Goal: Navigation & Orientation: Find specific page/section

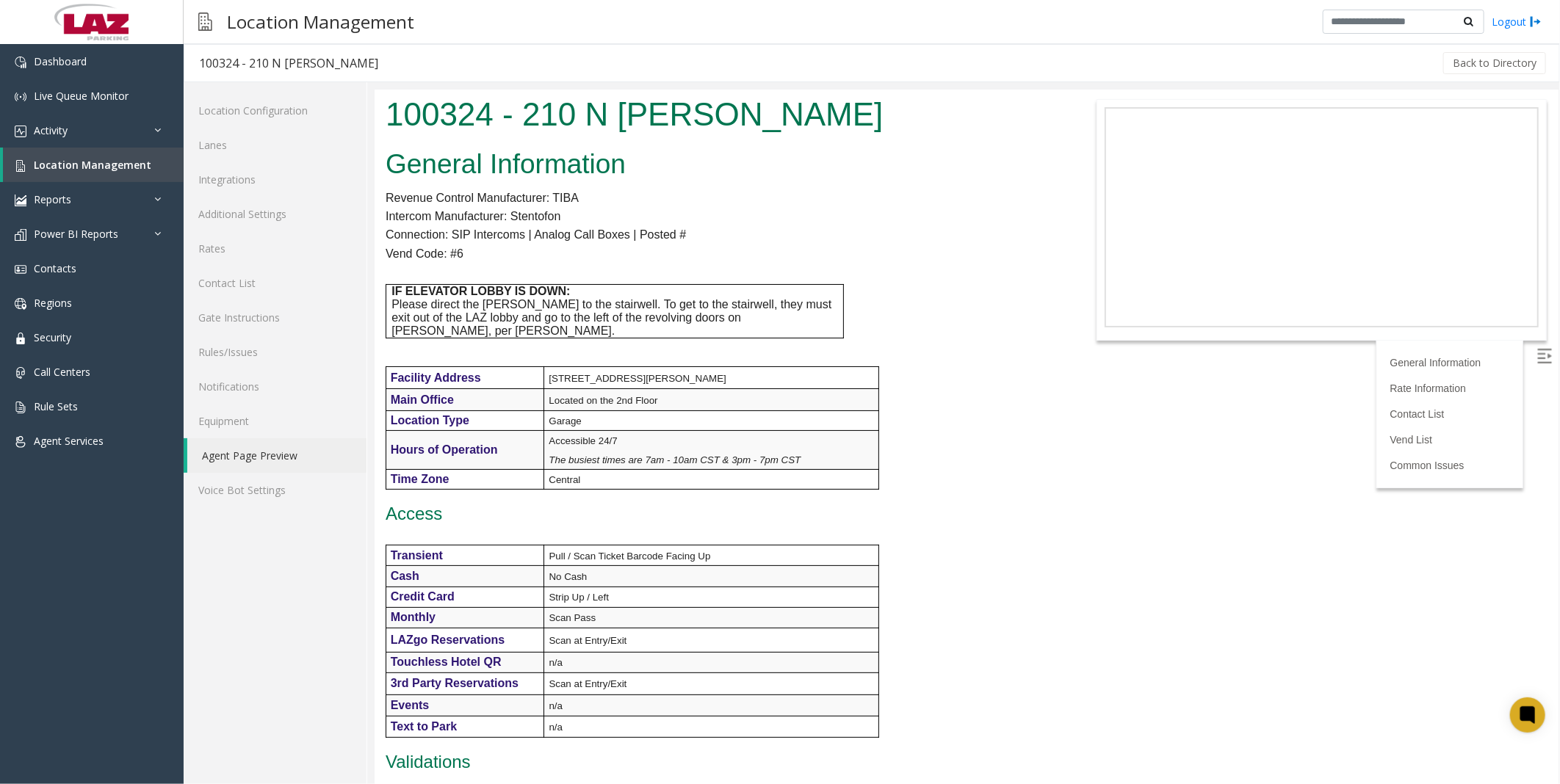
scroll to position [1136, 0]
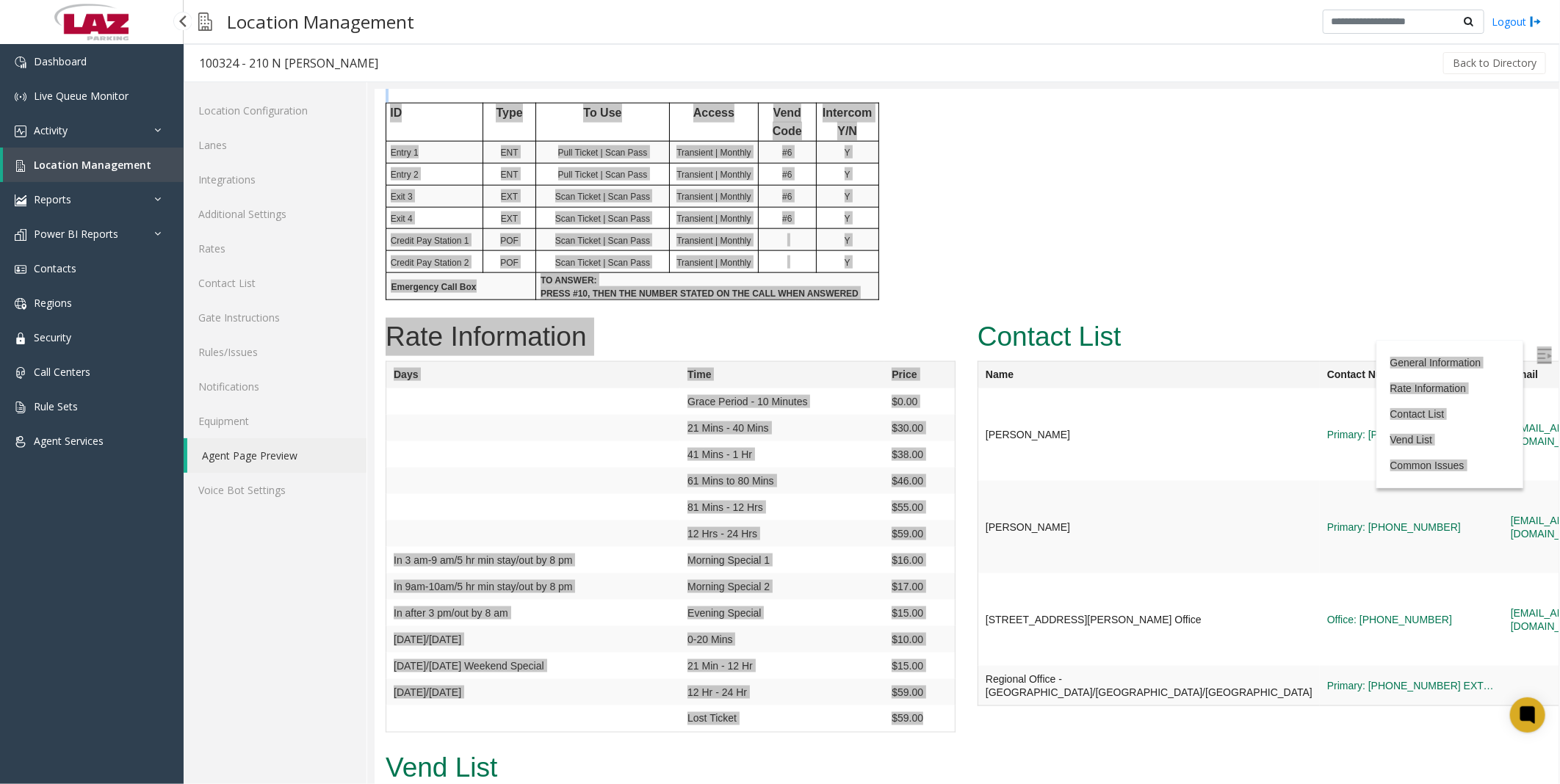
click at [72, 159] on span "Location Management" at bounding box center [92, 164] width 117 height 14
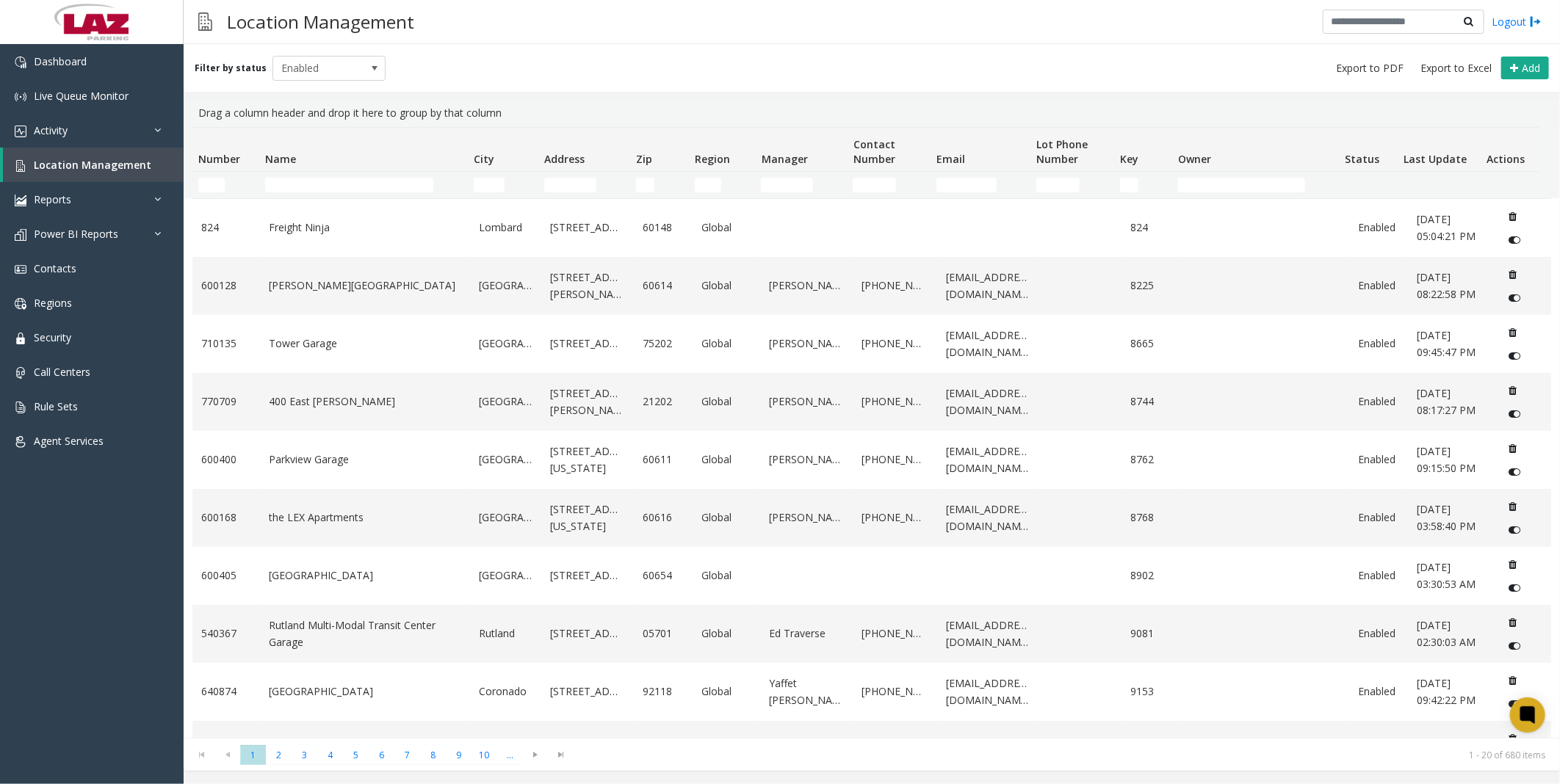
click at [319, 176] on td "Name Filter" at bounding box center [363, 185] width 209 height 27
click at [320, 185] on input "Name Filter" at bounding box center [349, 185] width 168 height 15
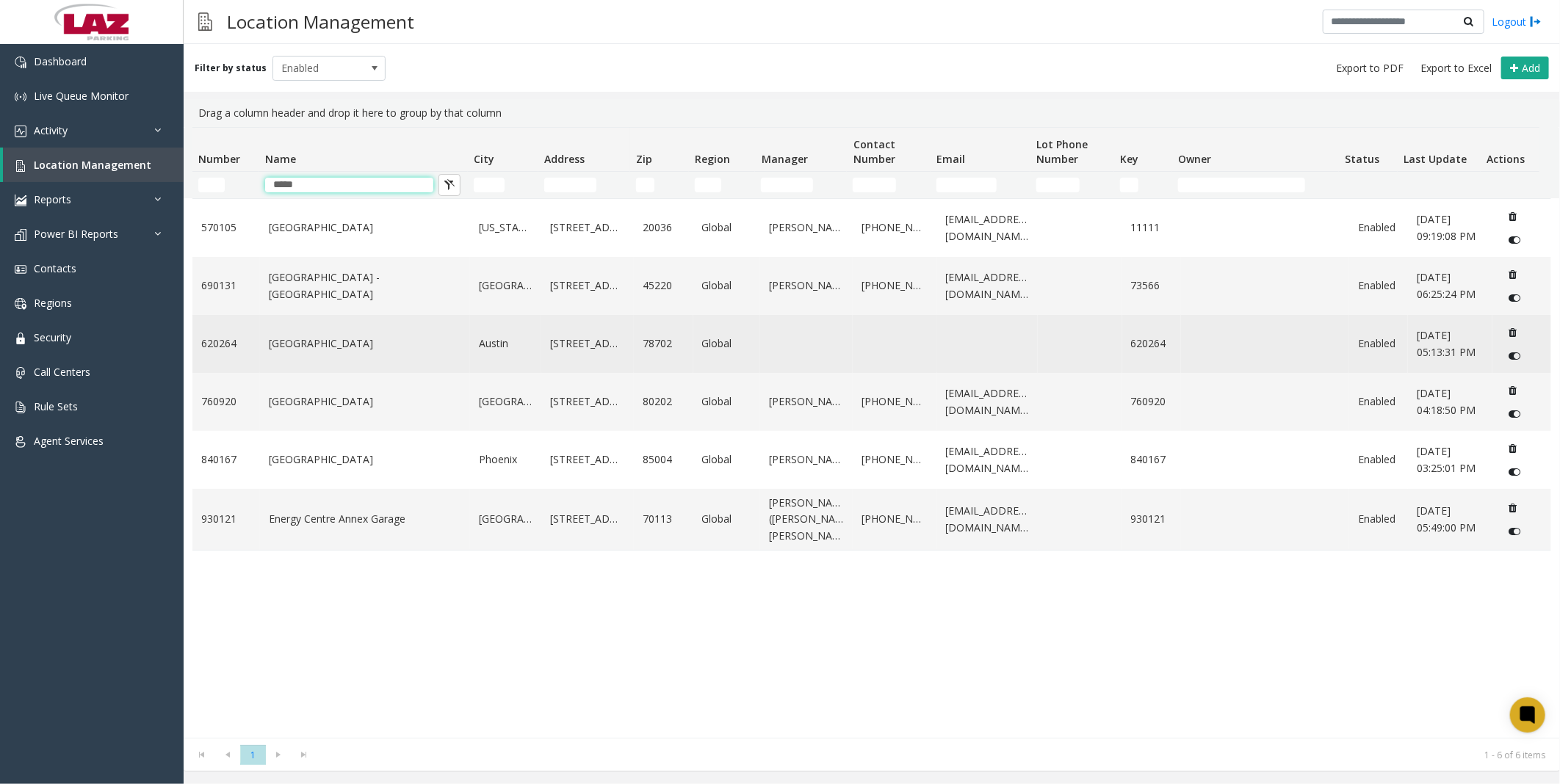
type input "*****"
click at [295, 343] on link "[GEOGRAPHIC_DATA]" at bounding box center [365, 343] width 192 height 16
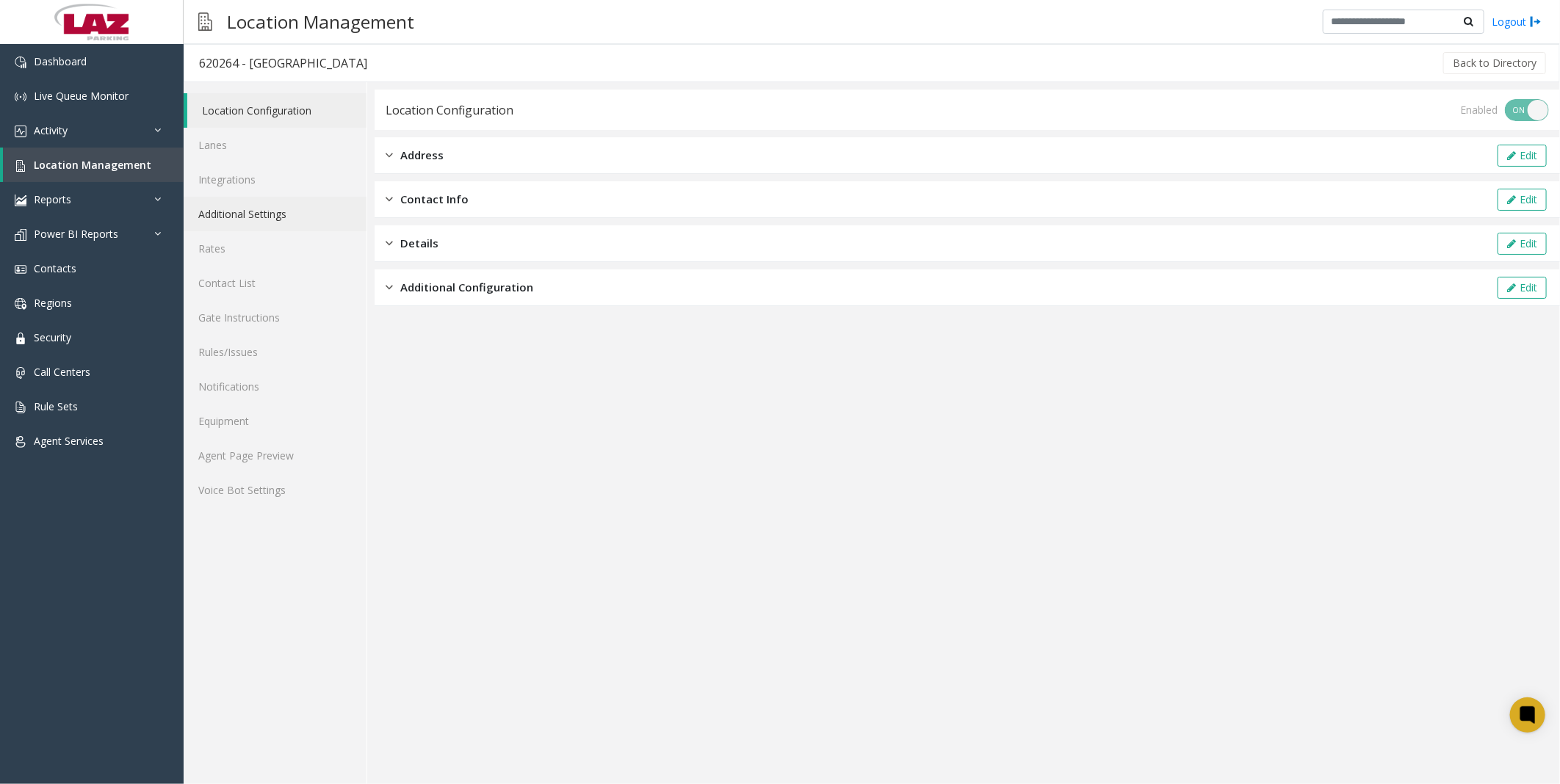
click at [257, 220] on link "Additional Settings" at bounding box center [275, 214] width 183 height 35
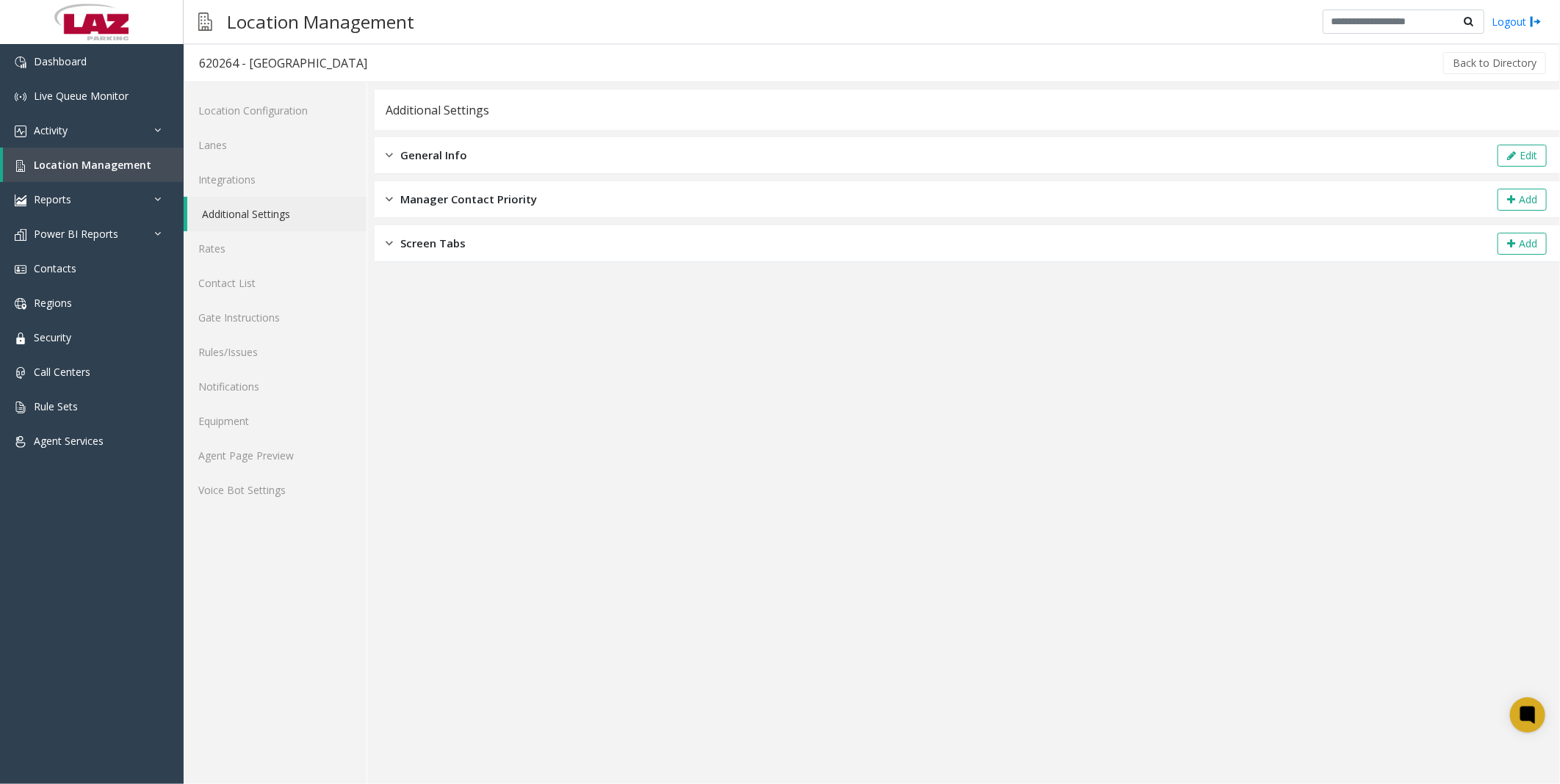
click at [448, 145] on div "General Info Edit" at bounding box center [967, 155] width 1185 height 37
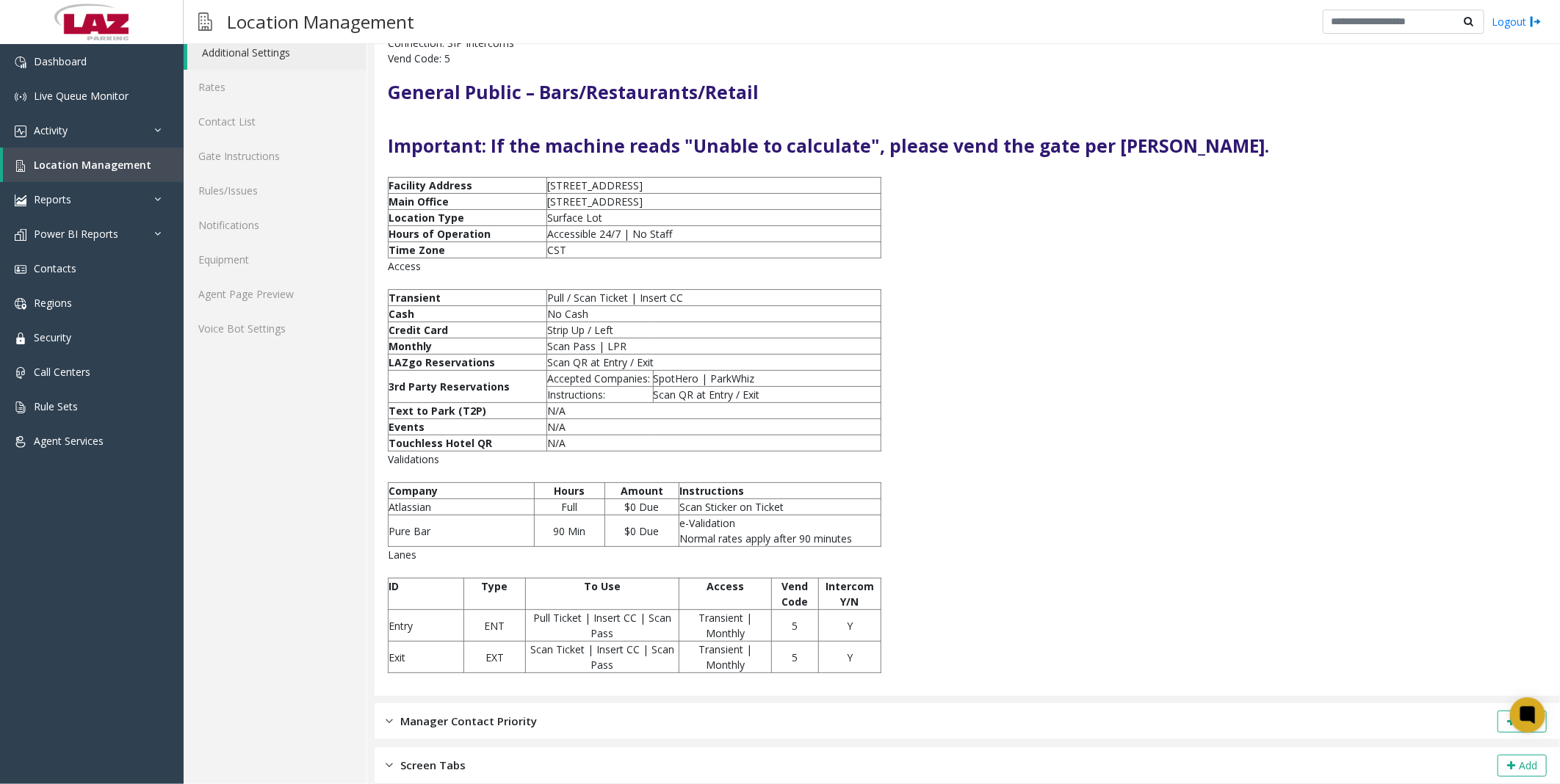
scroll to position [163, 0]
click at [240, 292] on link "Agent Page Preview" at bounding box center [275, 294] width 183 height 35
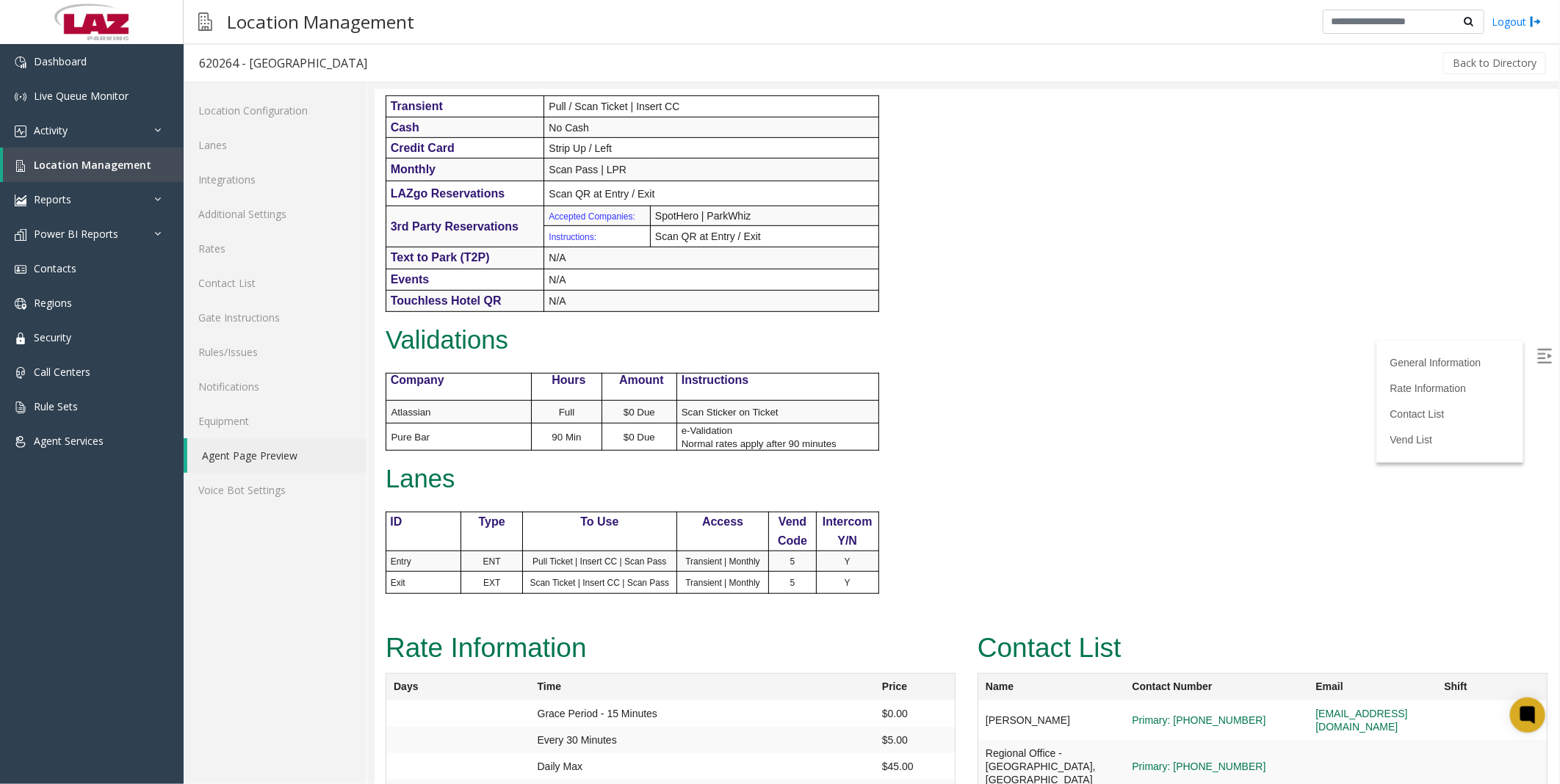
scroll to position [871, 0]
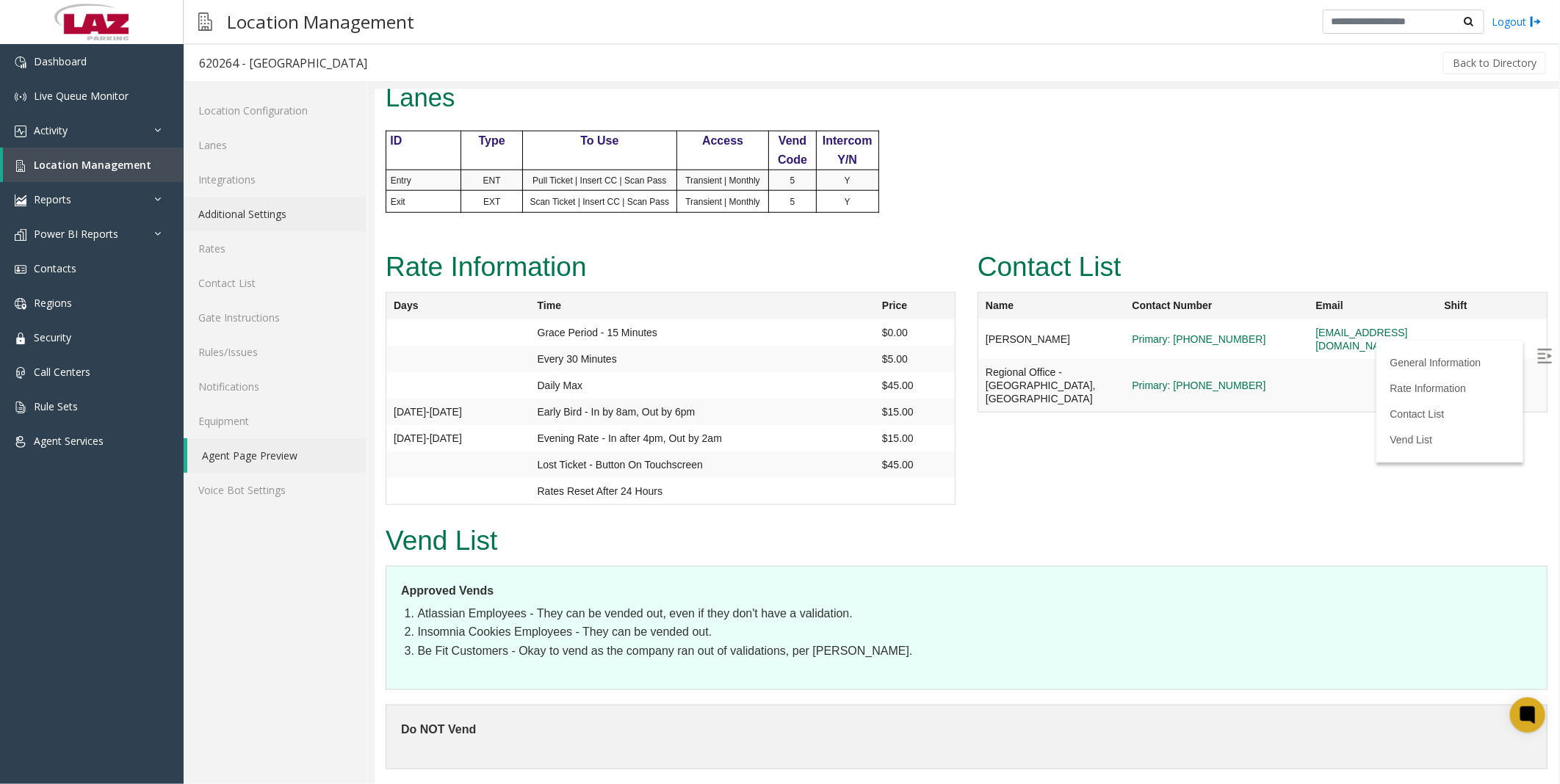
click at [275, 213] on link "Additional Settings" at bounding box center [275, 214] width 183 height 35
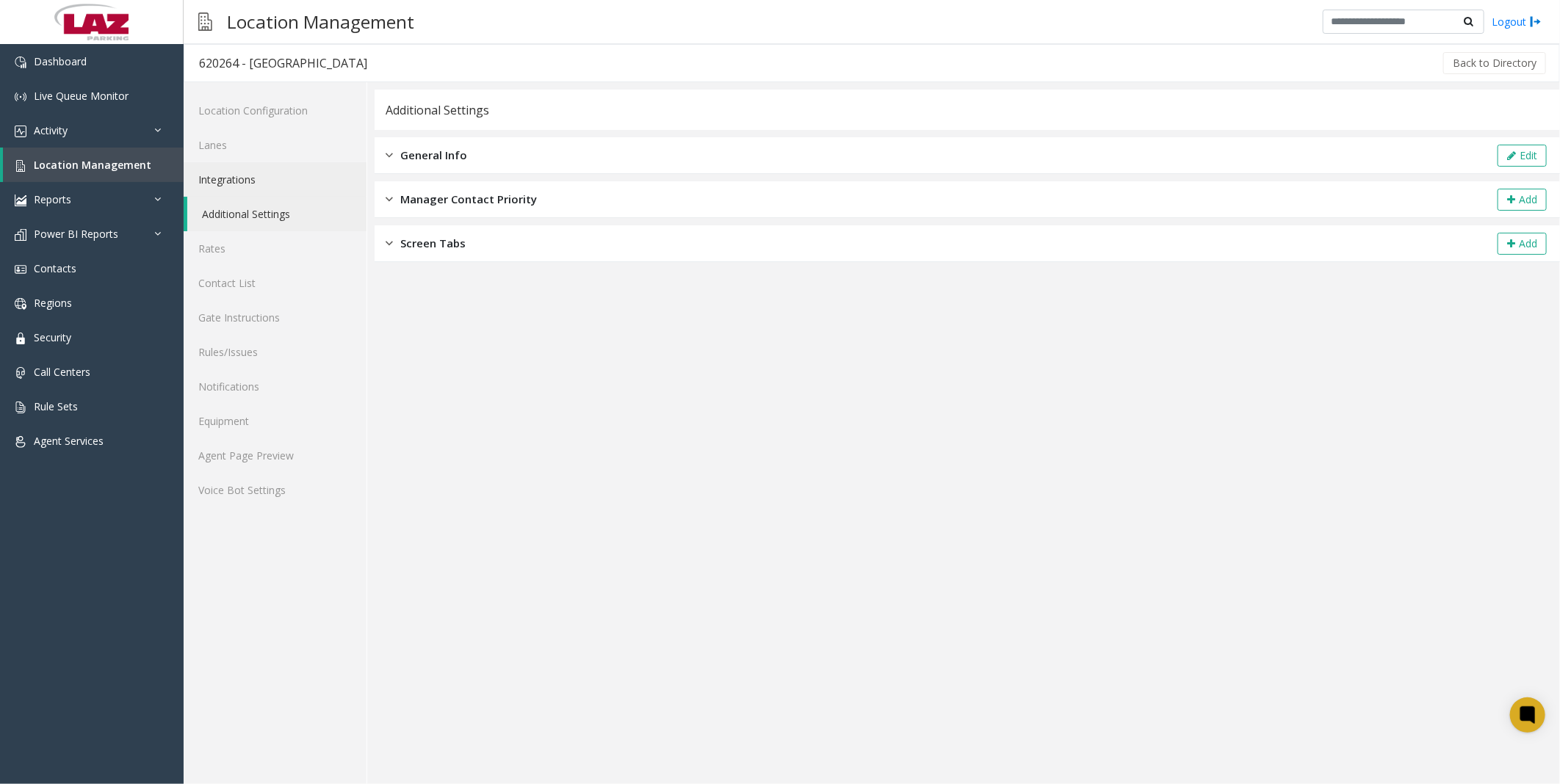
click at [262, 178] on link "Integrations" at bounding box center [275, 179] width 183 height 35
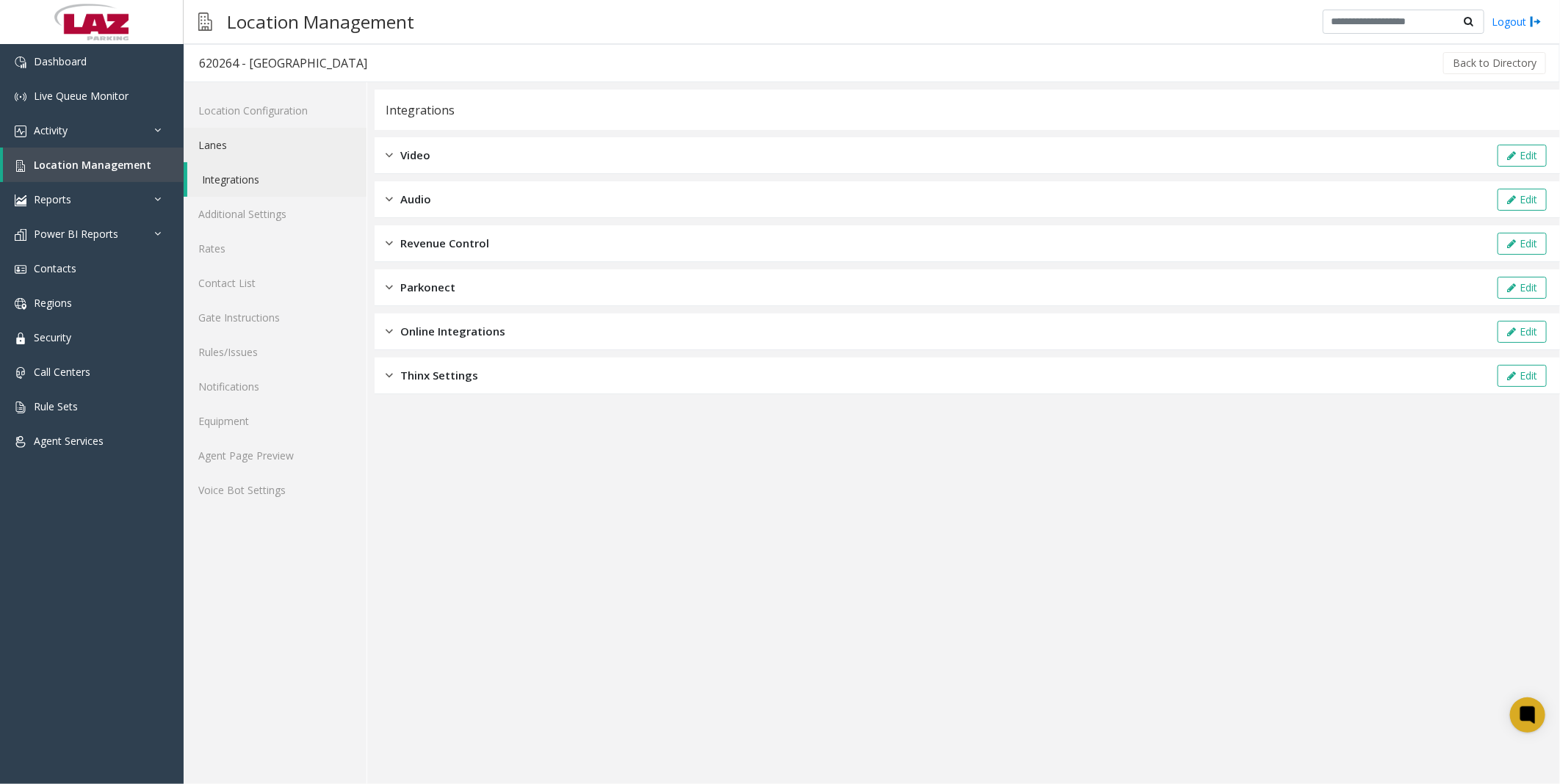
click at [259, 147] on link "Lanes" at bounding box center [275, 144] width 183 height 35
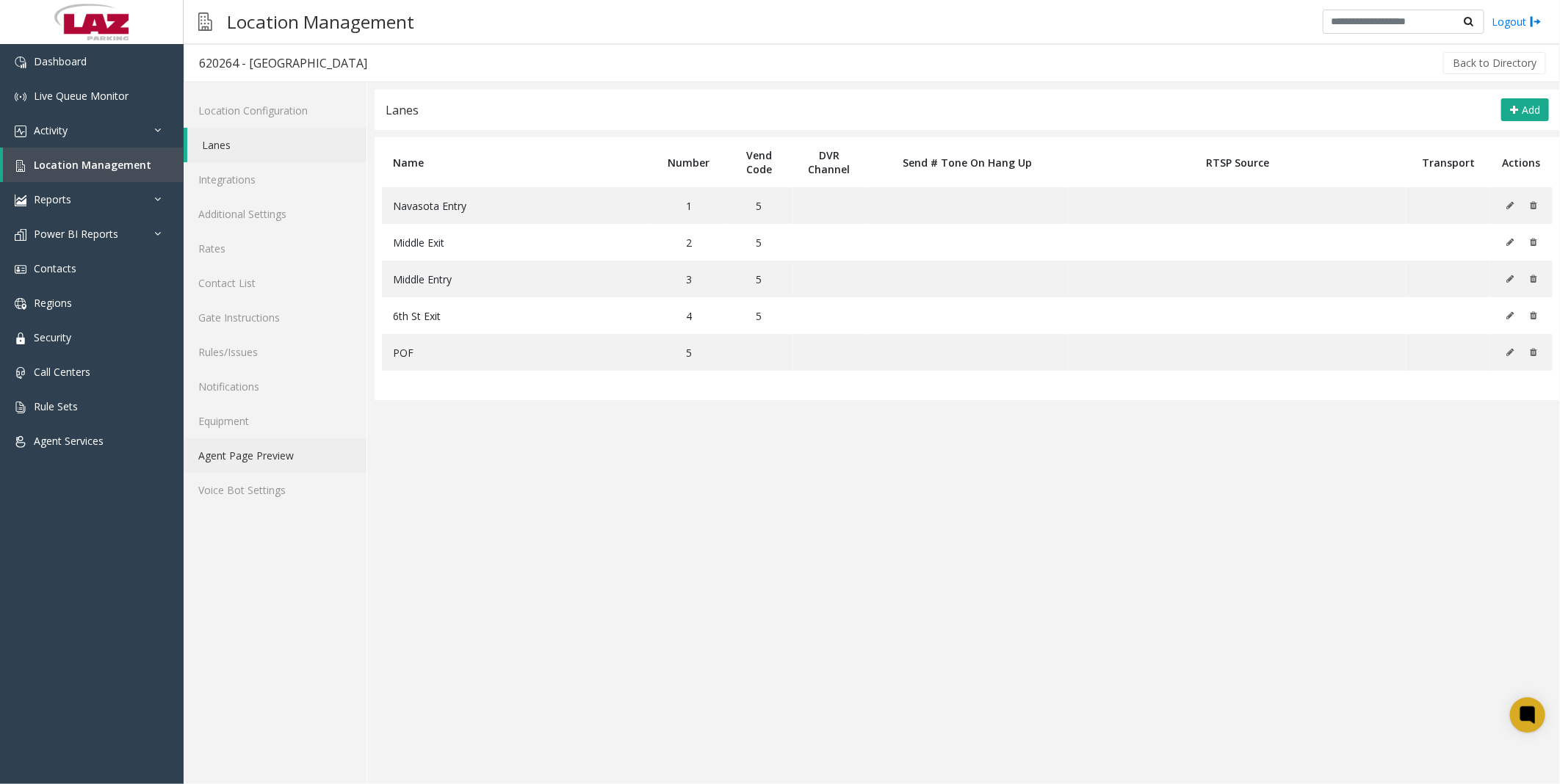
click at [276, 452] on link "Agent Page Preview" at bounding box center [275, 455] width 183 height 35
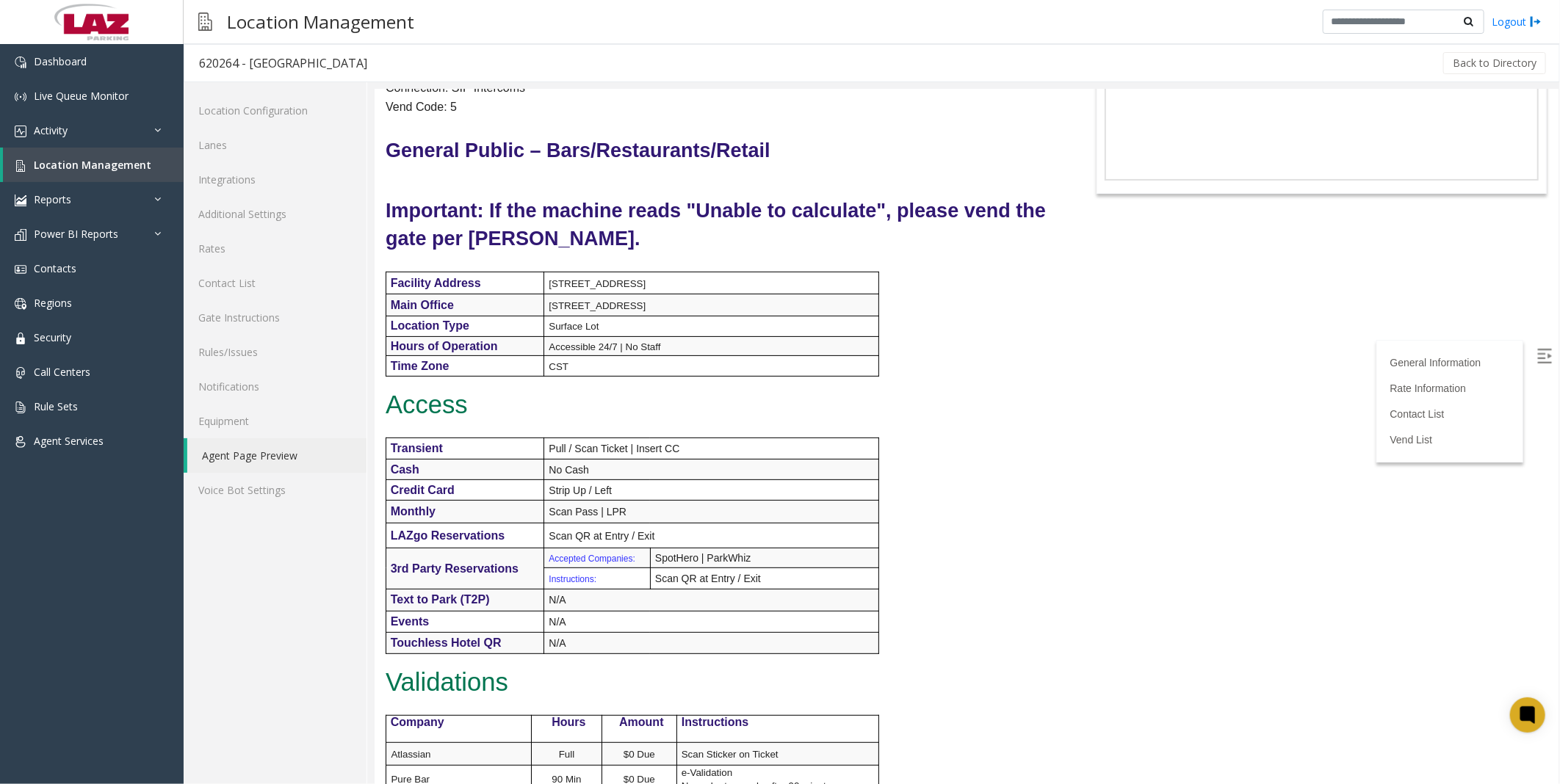
scroll to position [489, 0]
